Goal: Task Accomplishment & Management: Use online tool/utility

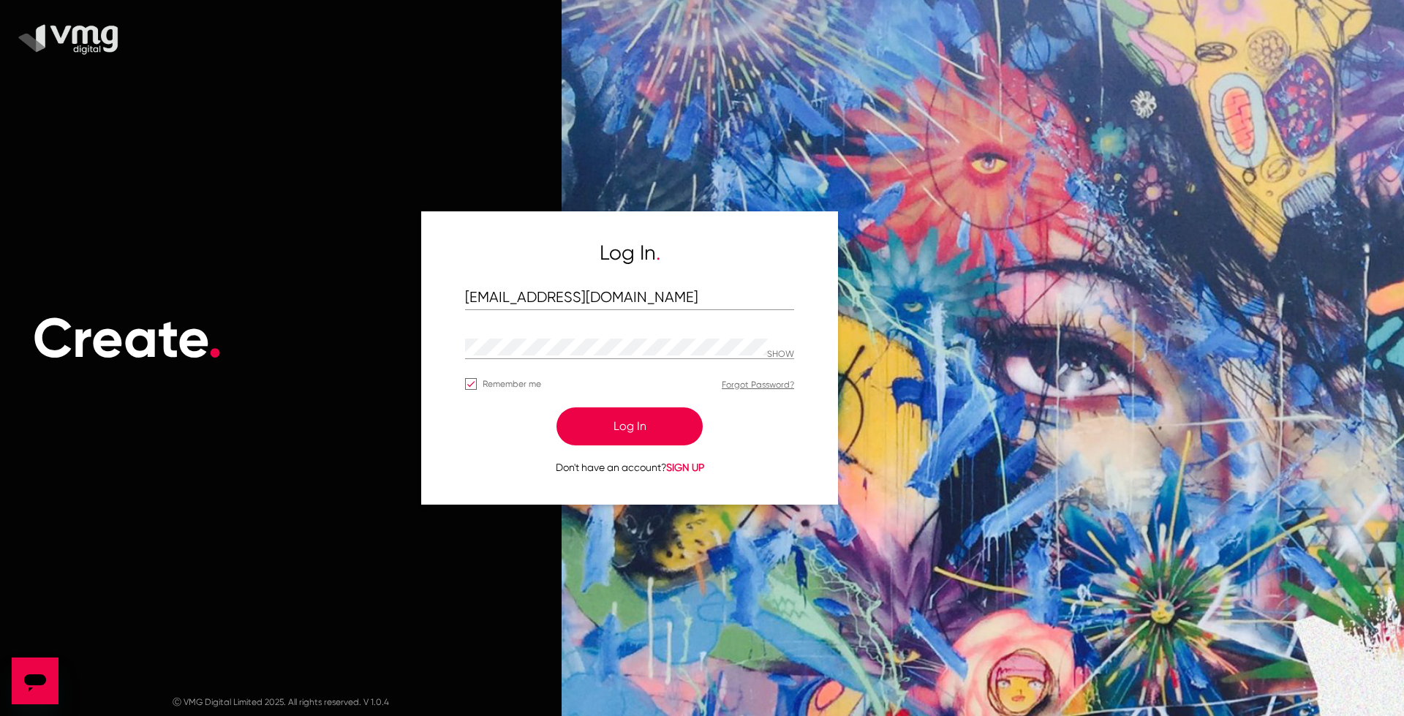
click at [595, 432] on button "Log In" at bounding box center [630, 426] width 146 height 38
click at [696, 419] on button "Log In" at bounding box center [630, 426] width 146 height 38
click at [129, 143] on div "Create ." at bounding box center [281, 338] width 562 height 559
click at [32, 242] on div "Create ." at bounding box center [281, 338] width 562 height 559
click at [639, 423] on button "Log In" at bounding box center [630, 426] width 146 height 38
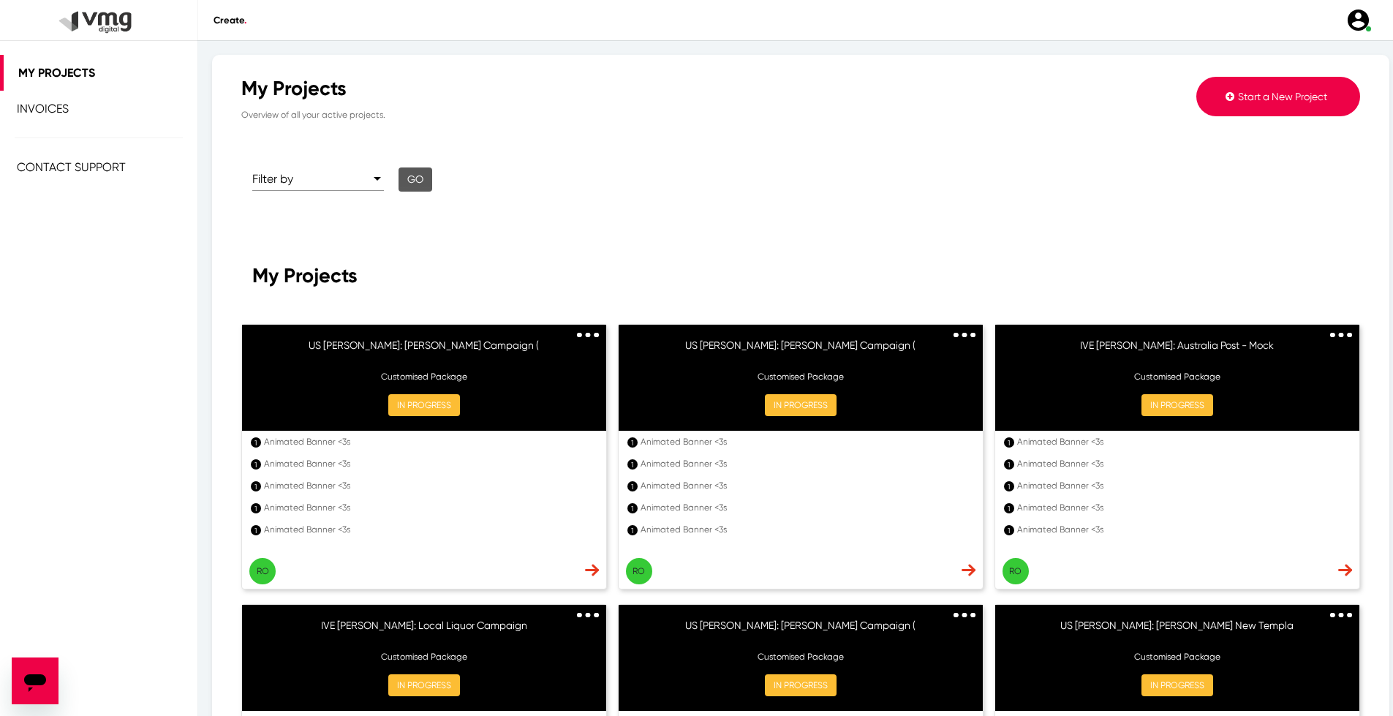
click at [55, 315] on div "My Projects Invoices Contact Support" at bounding box center [98, 413] width 197 height 716
